Goal: Task Accomplishment & Management: Use online tool/utility

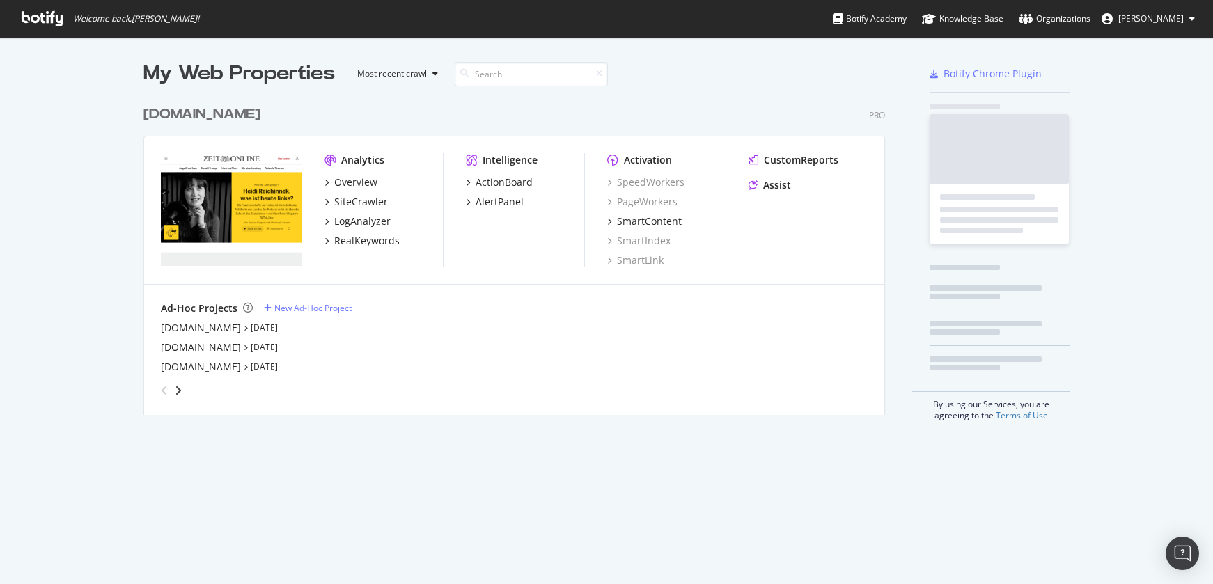
scroll to position [574, 1192]
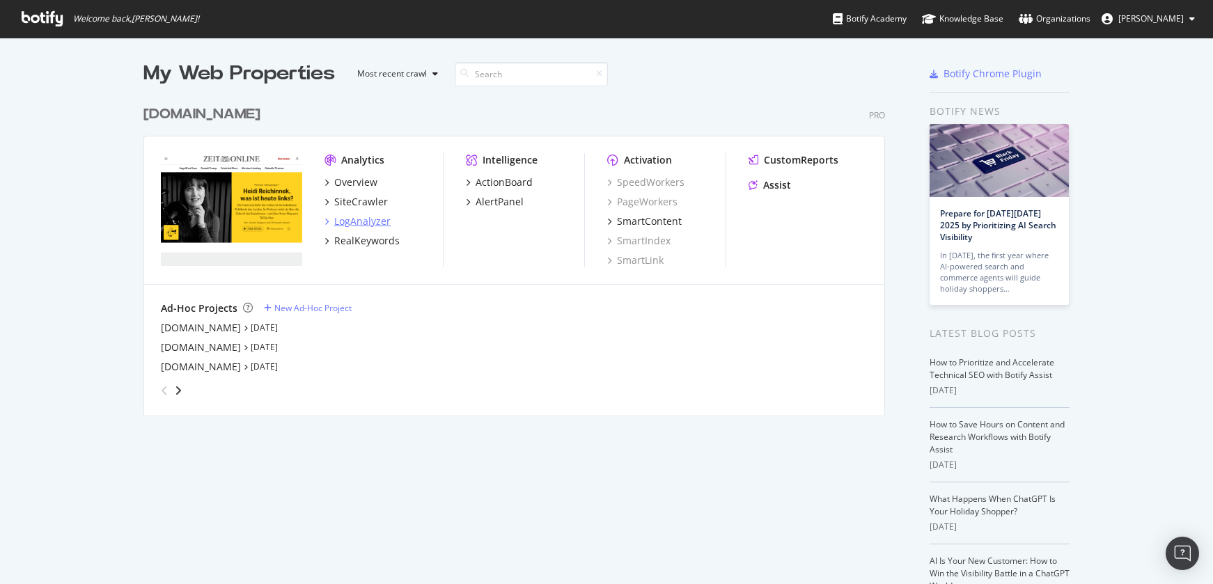
click at [361, 219] on div "LogAnalyzer" at bounding box center [362, 222] width 56 height 14
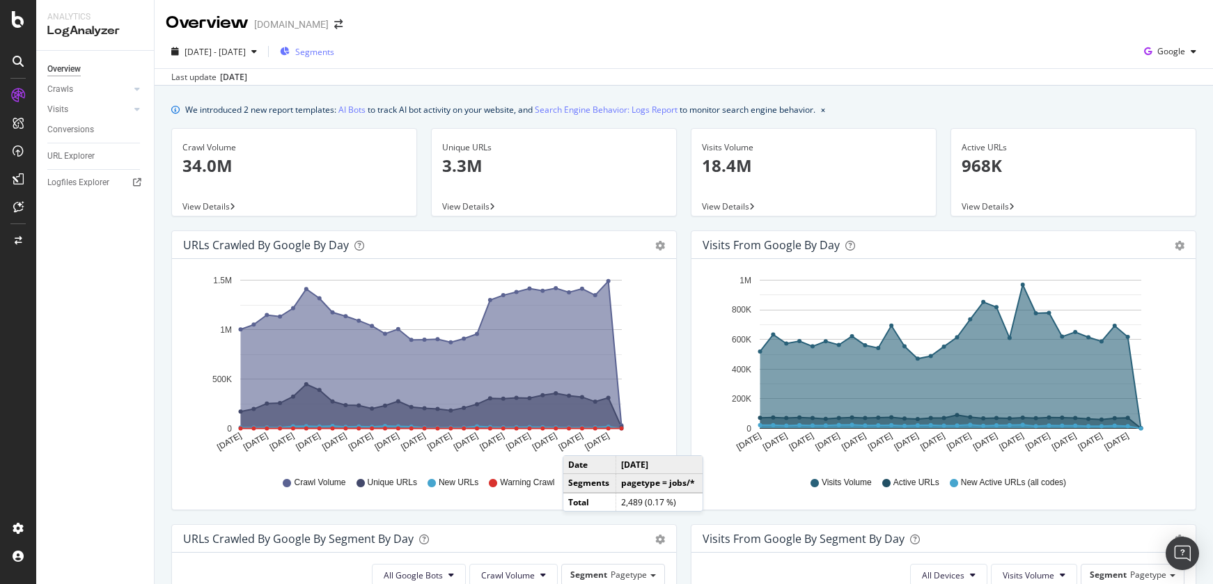
click at [334, 46] on span "Segments" at bounding box center [314, 52] width 39 height 12
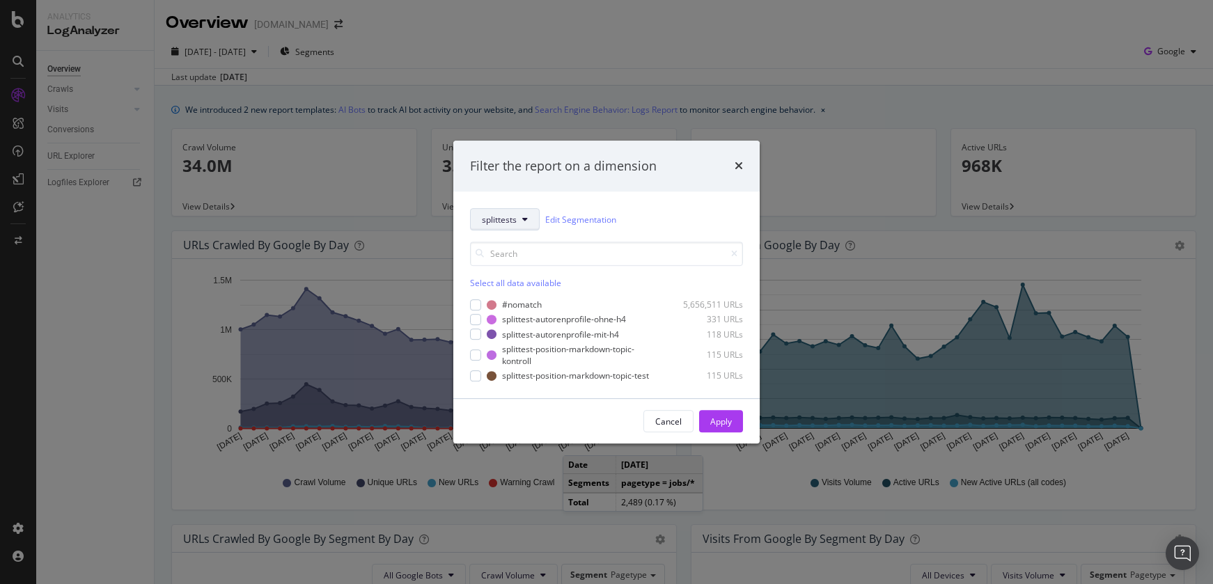
click at [506, 219] on span "splittests" at bounding box center [499, 220] width 35 height 12
click at [517, 266] on span "pagetype" at bounding box center [507, 269] width 50 height 13
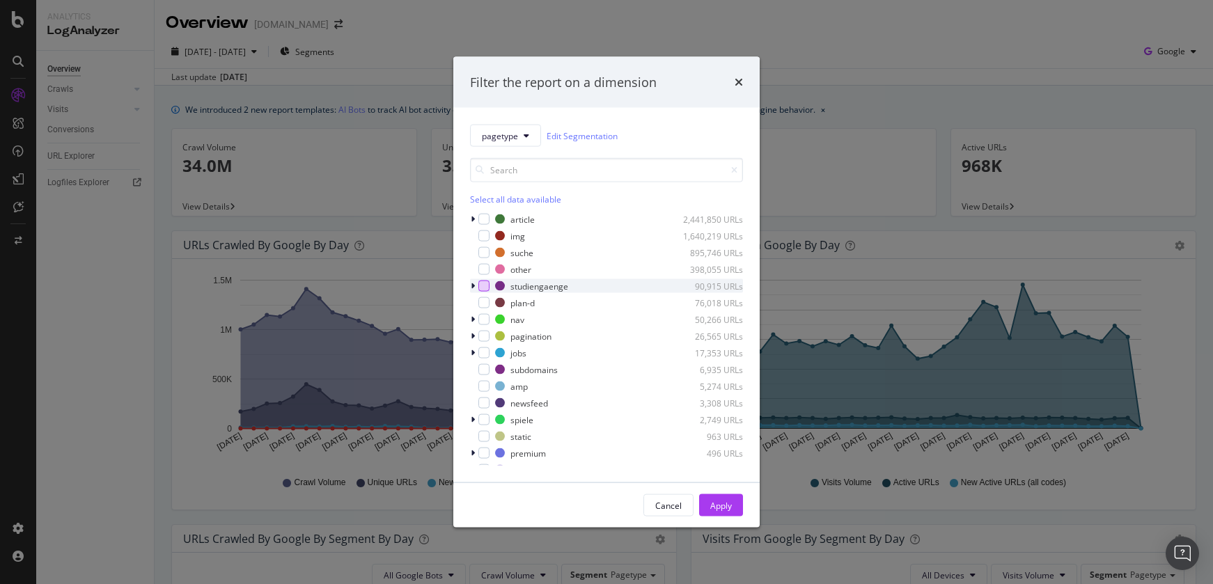
click at [489, 289] on div "modal" at bounding box center [484, 286] width 11 height 11
click at [720, 511] on div "Apply" at bounding box center [721, 505] width 22 height 12
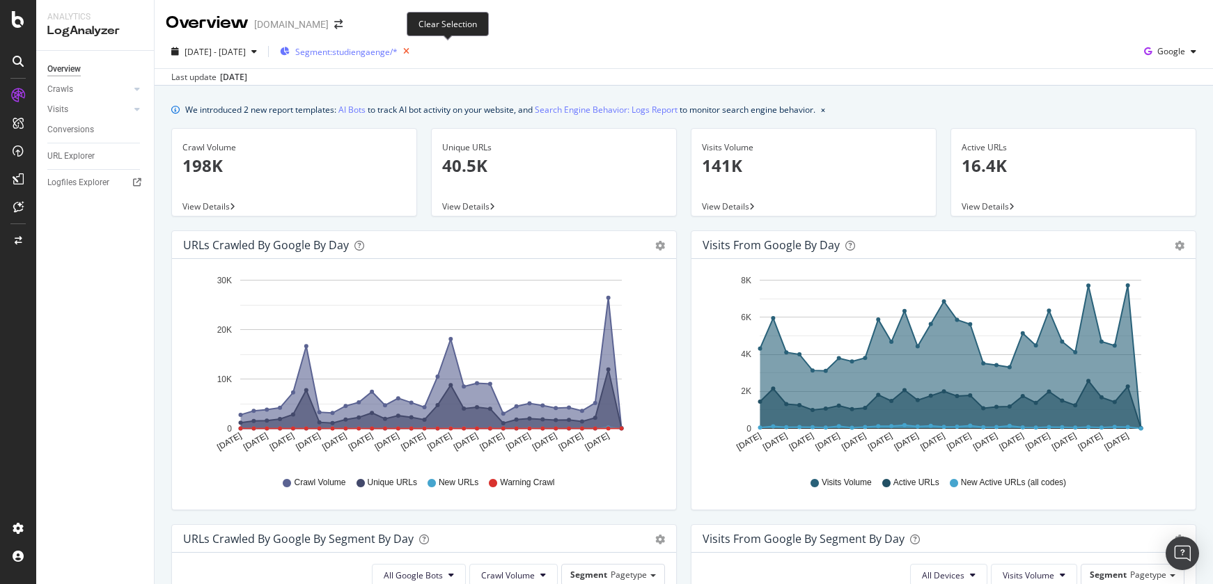
click at [415, 51] on icon "button" at bounding box center [406, 52] width 17 height 20
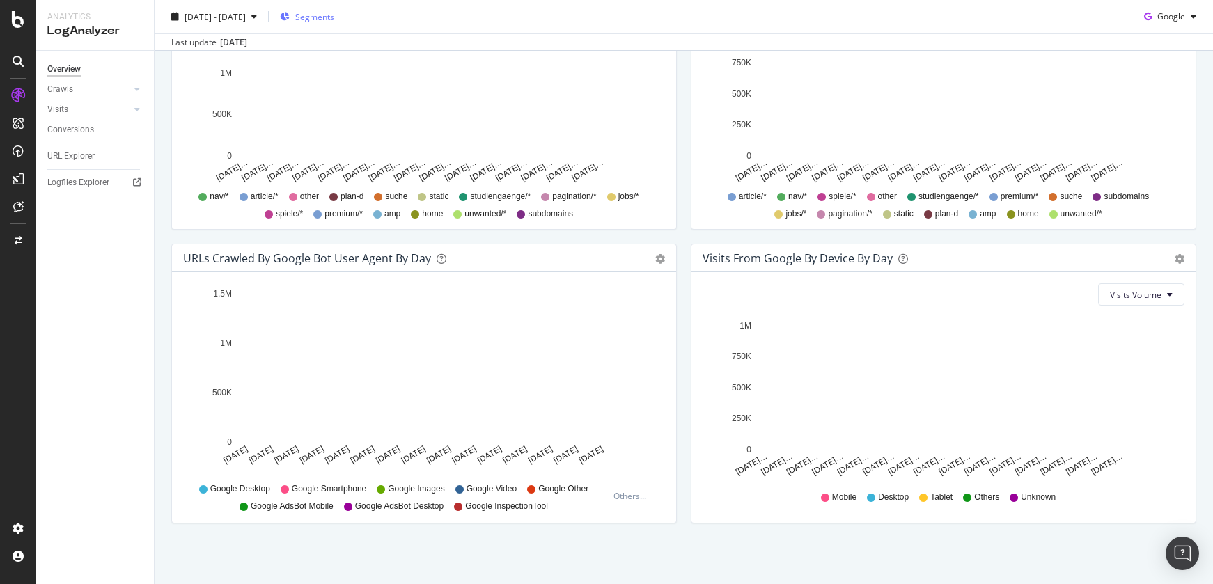
scroll to position [577, 0]
